Goal: Find specific page/section: Find specific page/section

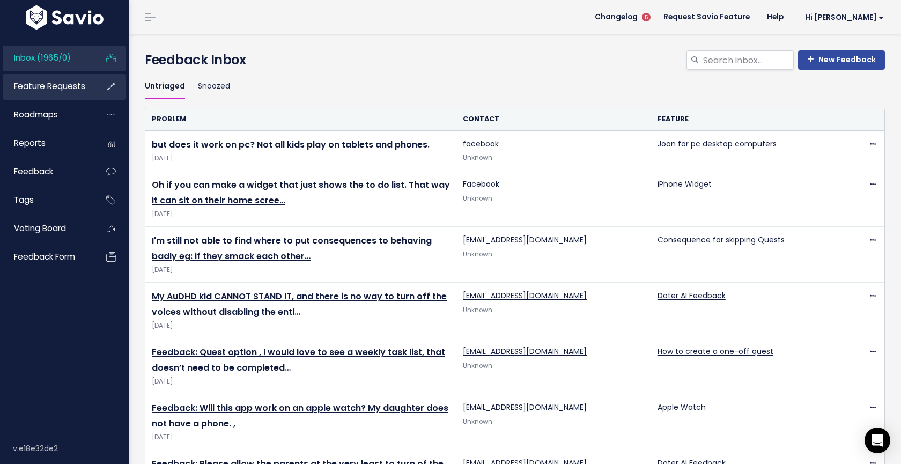
click at [71, 89] on span "Feature Requests" at bounding box center [49, 85] width 71 height 11
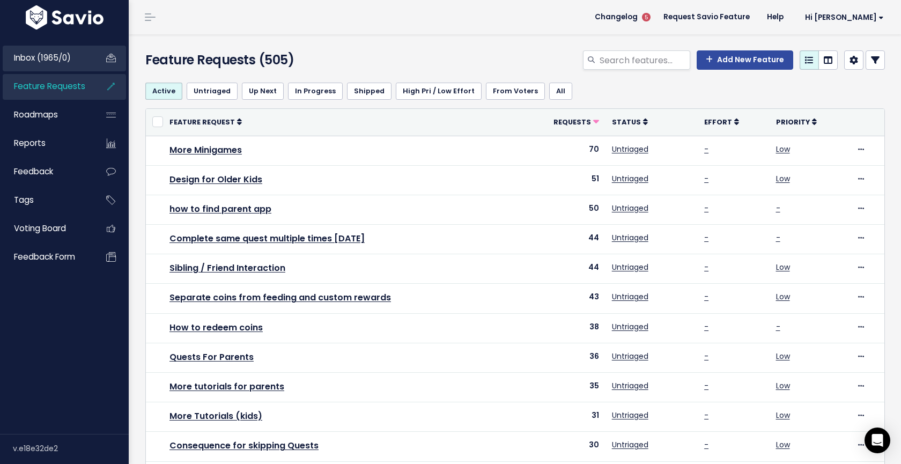
click at [59, 52] on span "Inbox (1965/0)" at bounding box center [42, 57] width 57 height 11
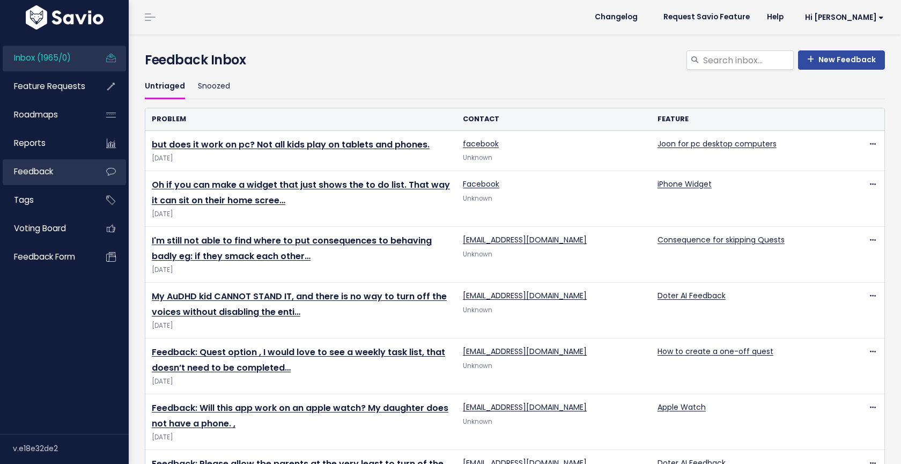
click at [49, 172] on span "Feedback" at bounding box center [33, 171] width 39 height 11
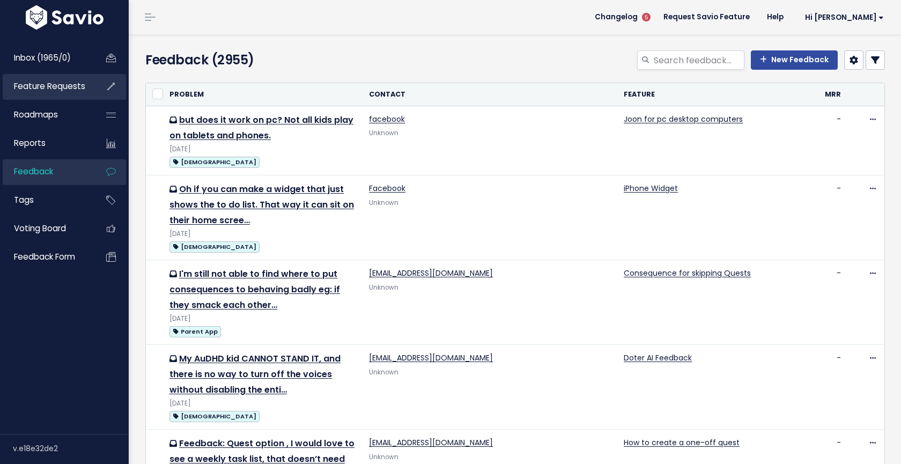
click at [42, 87] on span "Feature Requests" at bounding box center [49, 85] width 71 height 11
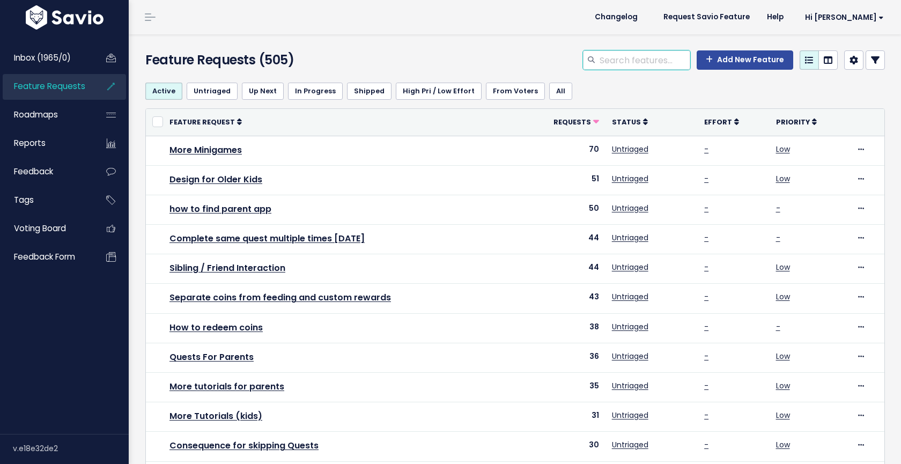
click at [647, 61] on input "search" at bounding box center [645, 59] width 92 height 19
type input "co"
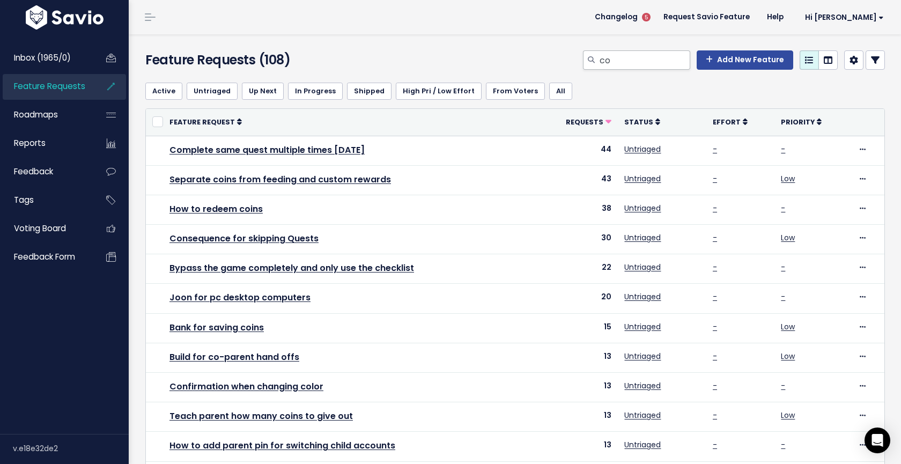
click at [649, 60] on input "co" at bounding box center [645, 59] width 92 height 19
type input "coparent"
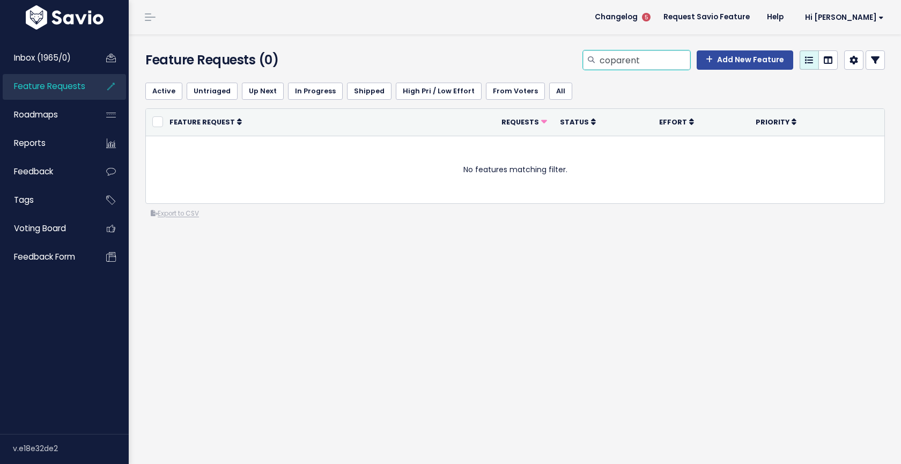
click at [614, 63] on input "coparent" at bounding box center [645, 59] width 92 height 19
type input "co-parent"
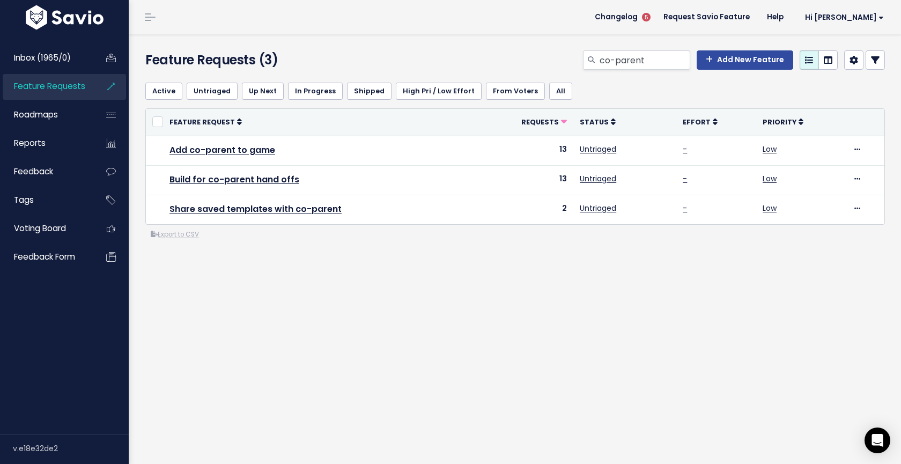
click at [69, 93] on link "Feature Requests" at bounding box center [46, 86] width 86 height 25
